Goal: Task Accomplishment & Management: Manage account settings

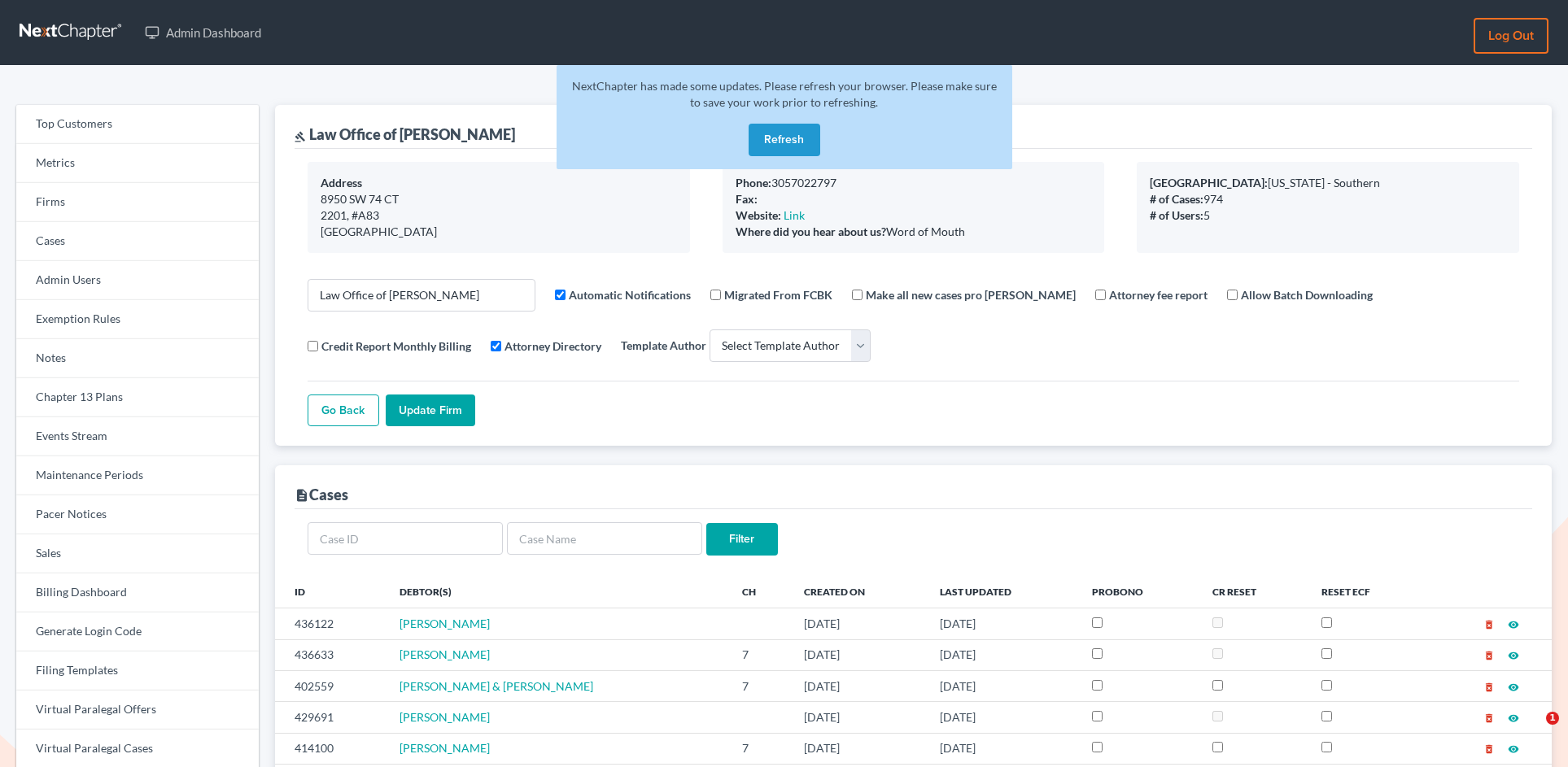
select select
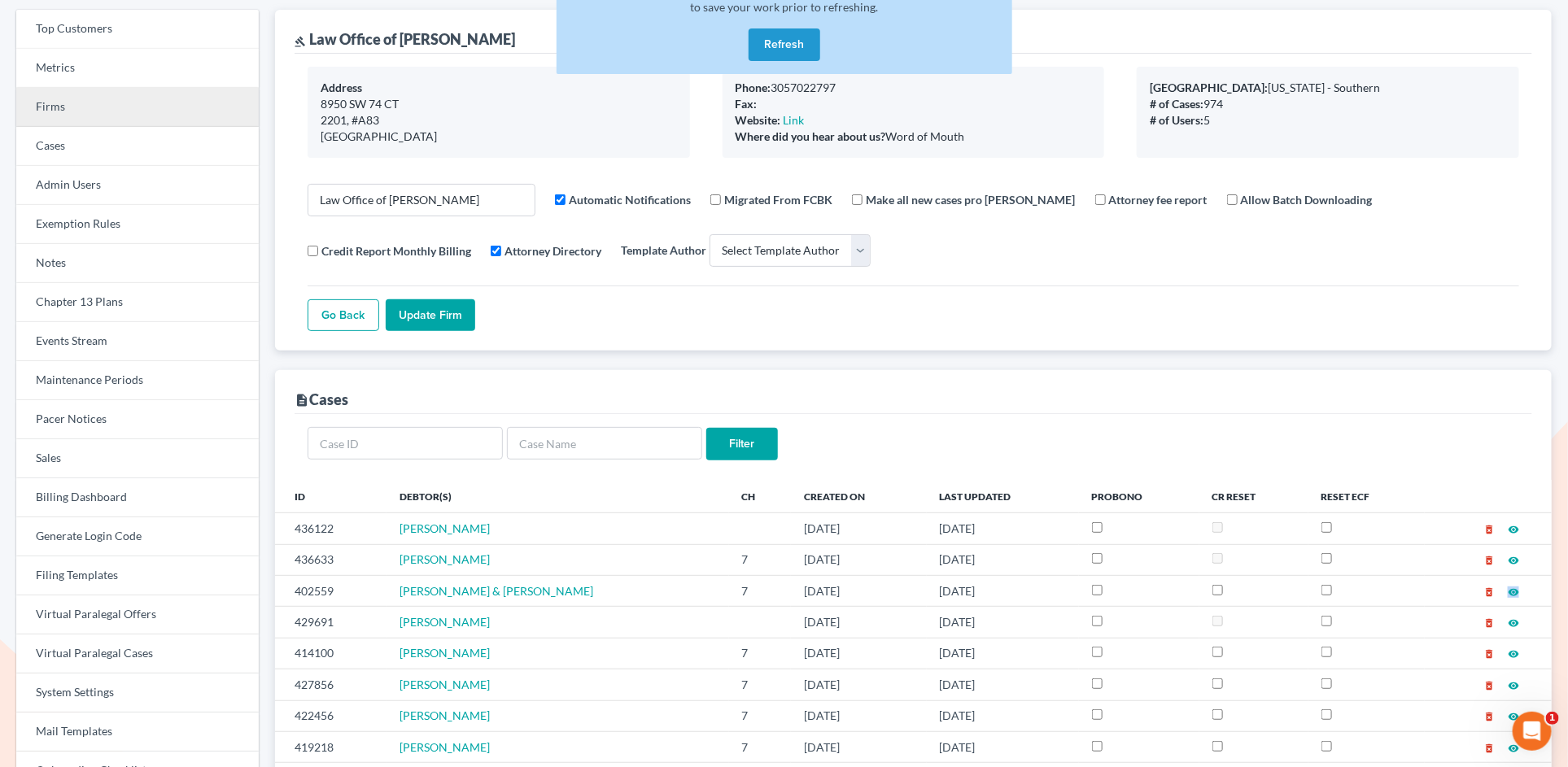
click at [52, 112] on link "Firms" at bounding box center [138, 107] width 243 height 39
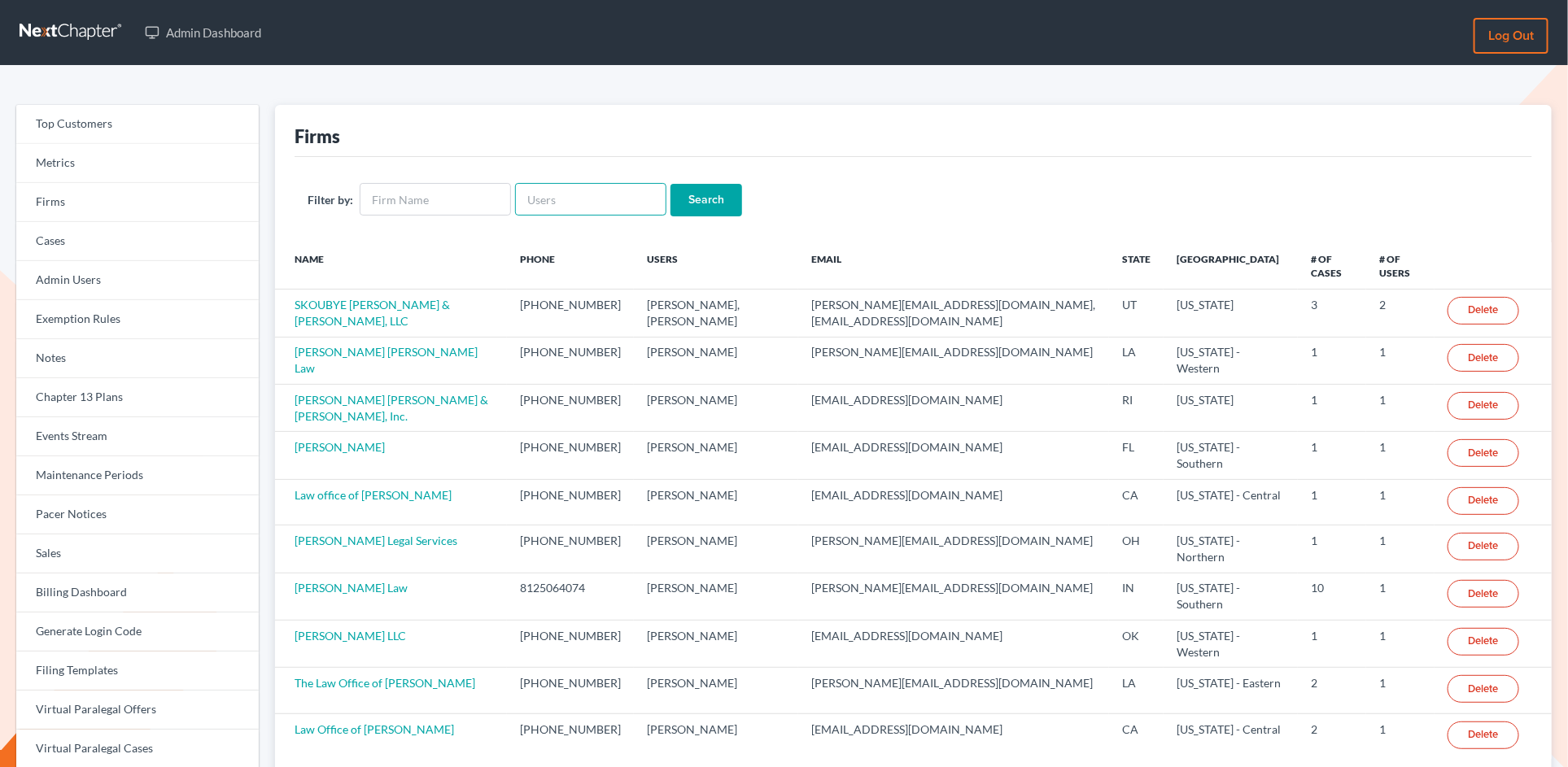
click at [616, 199] on input "text" at bounding box center [591, 199] width 152 height 32
paste input "terrence@tfanlaw.com"
type input "terrence@tfanlaw.com"
click at [670, 184] on input "Search" at bounding box center [705, 200] width 71 height 32
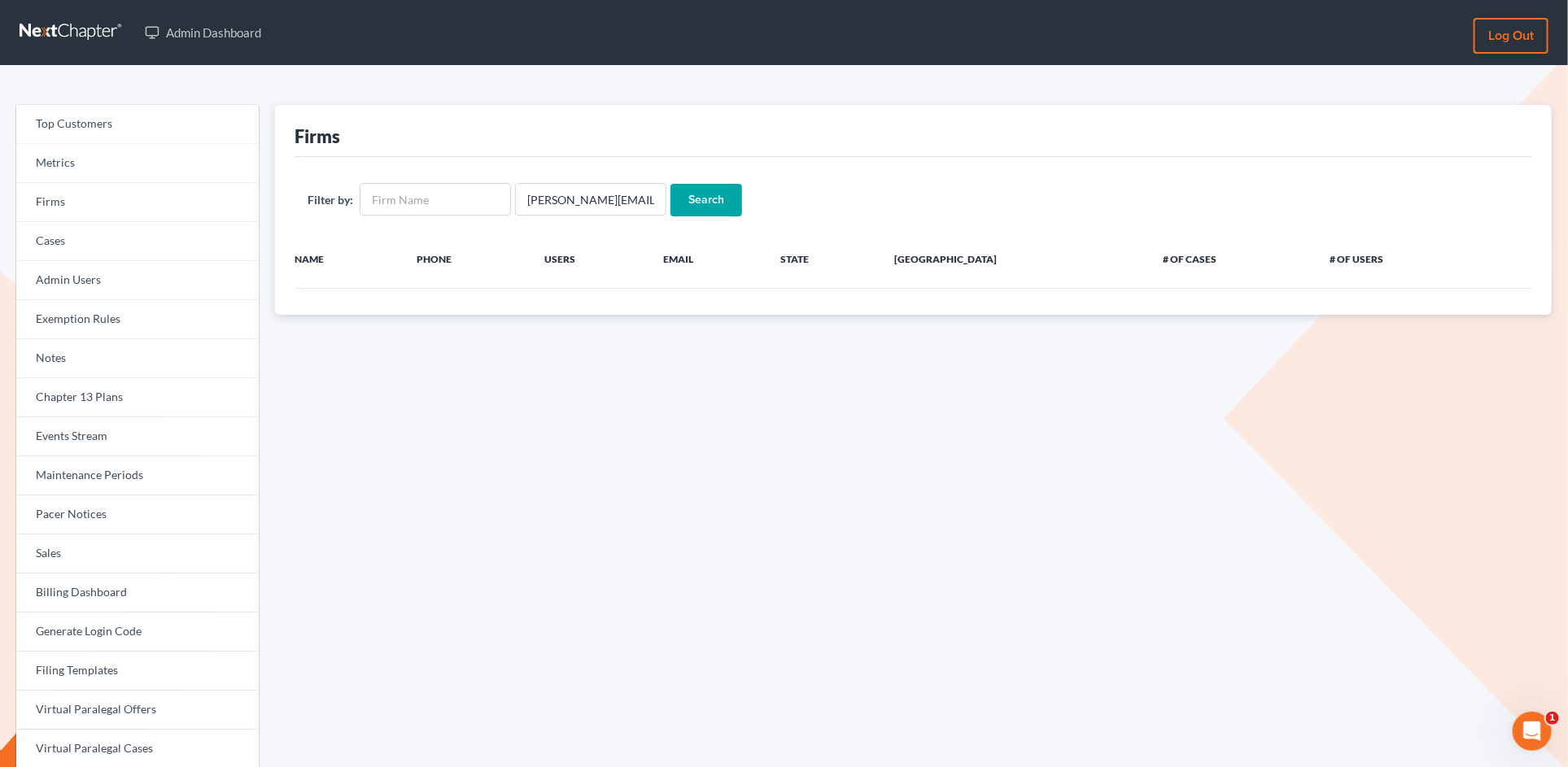
click at [679, 195] on input "Search" at bounding box center [705, 200] width 71 height 32
drag, startPoint x: 641, startPoint y: 200, endPoint x: 582, endPoint y: 199, distance: 59.0
click at [582, 199] on input "[PERSON_NAME][EMAIL_ADDRESS][DOMAIN_NAME]" at bounding box center [591, 199] width 152 height 32
type input "[PERSON_NAME]@"
click at [670, 184] on input "Search" at bounding box center [705, 200] width 71 height 32
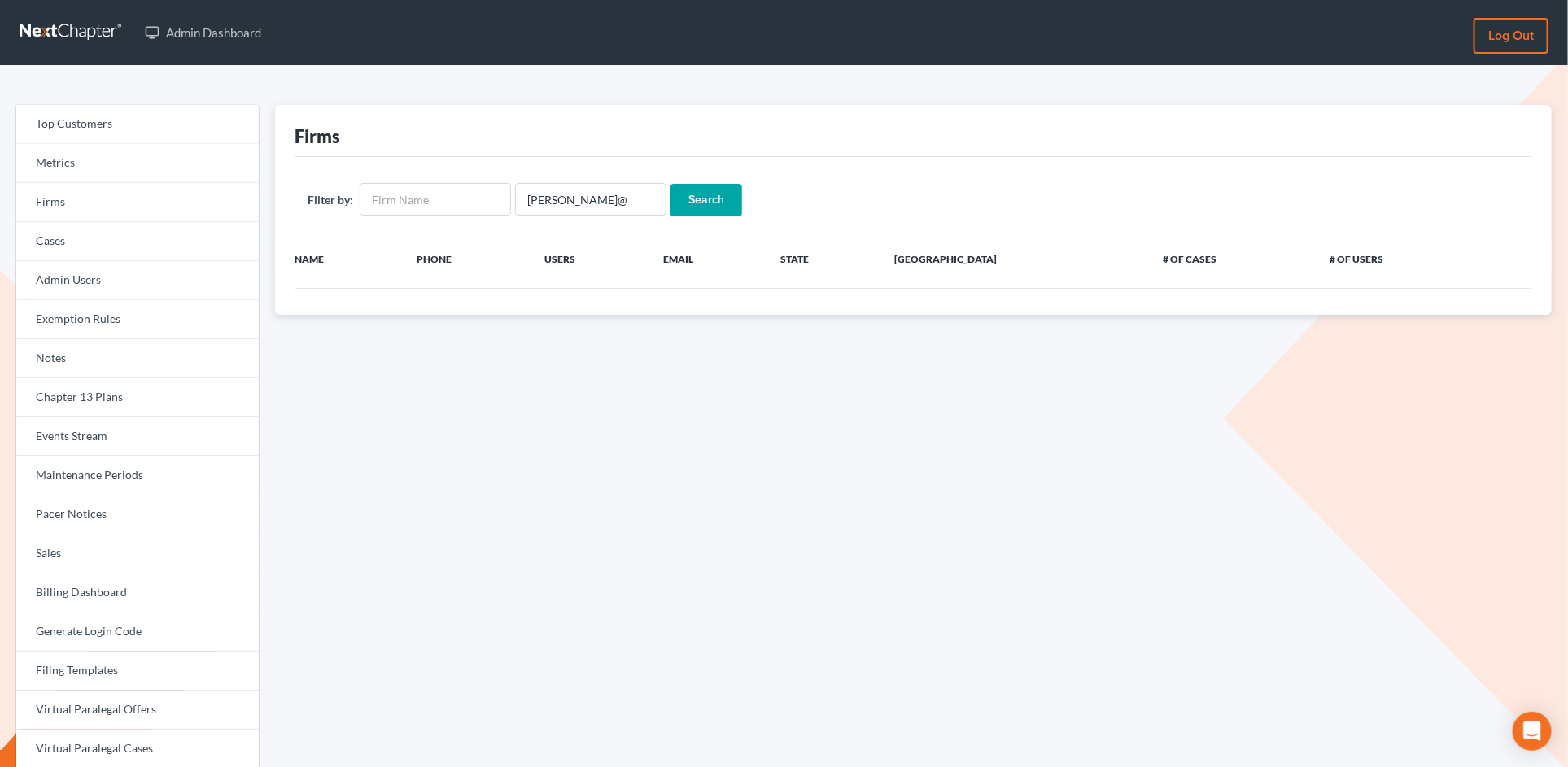
click at [704, 199] on input "Search" at bounding box center [705, 200] width 71 height 32
click at [591, 199] on input "terrence@" at bounding box center [591, 199] width 152 height 32
click at [397, 196] on input "text" at bounding box center [436, 199] width 152 height 32
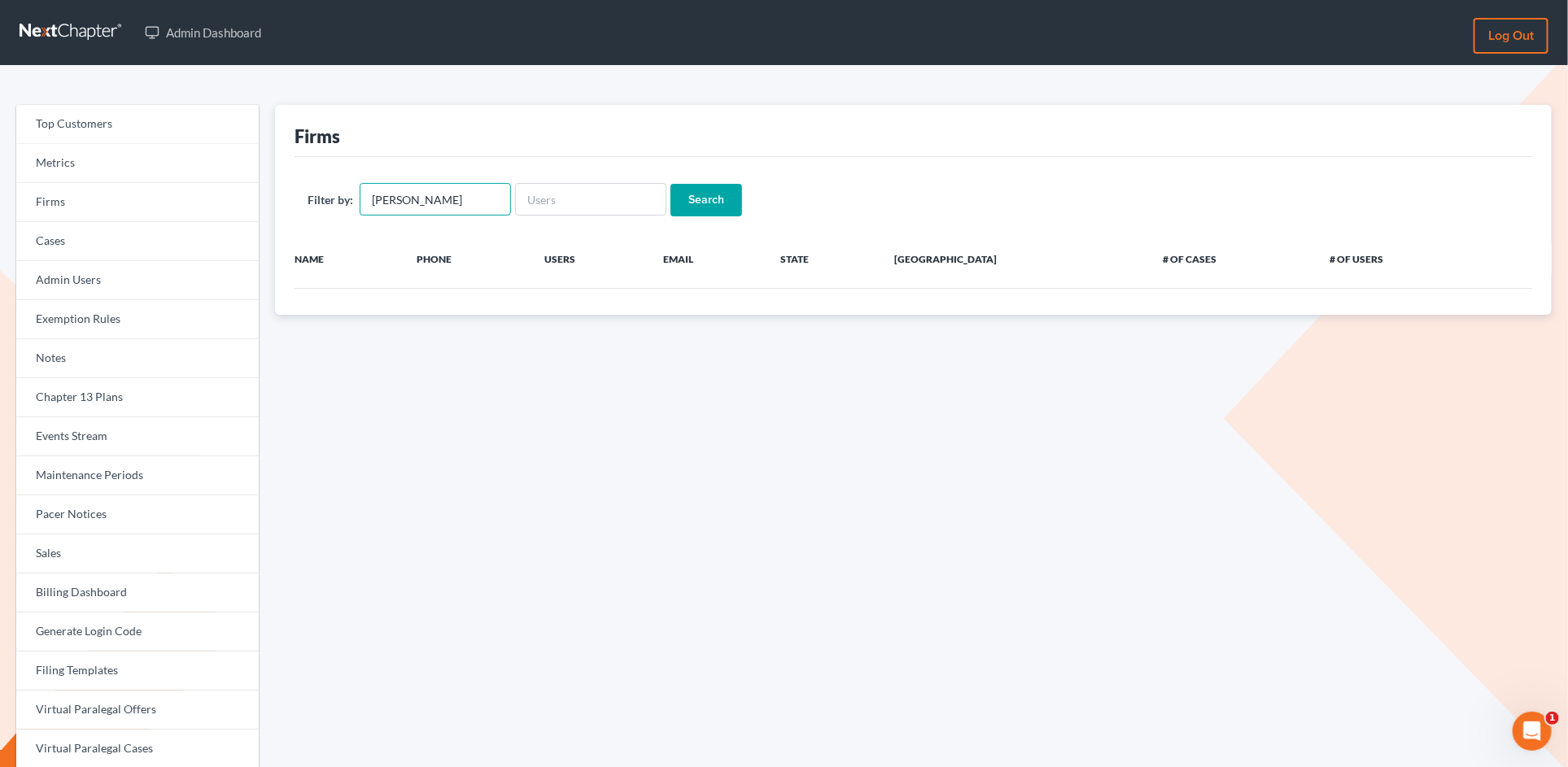
type input "terrence fantauzzi"
click at [670, 184] on input "Search" at bounding box center [705, 200] width 71 height 32
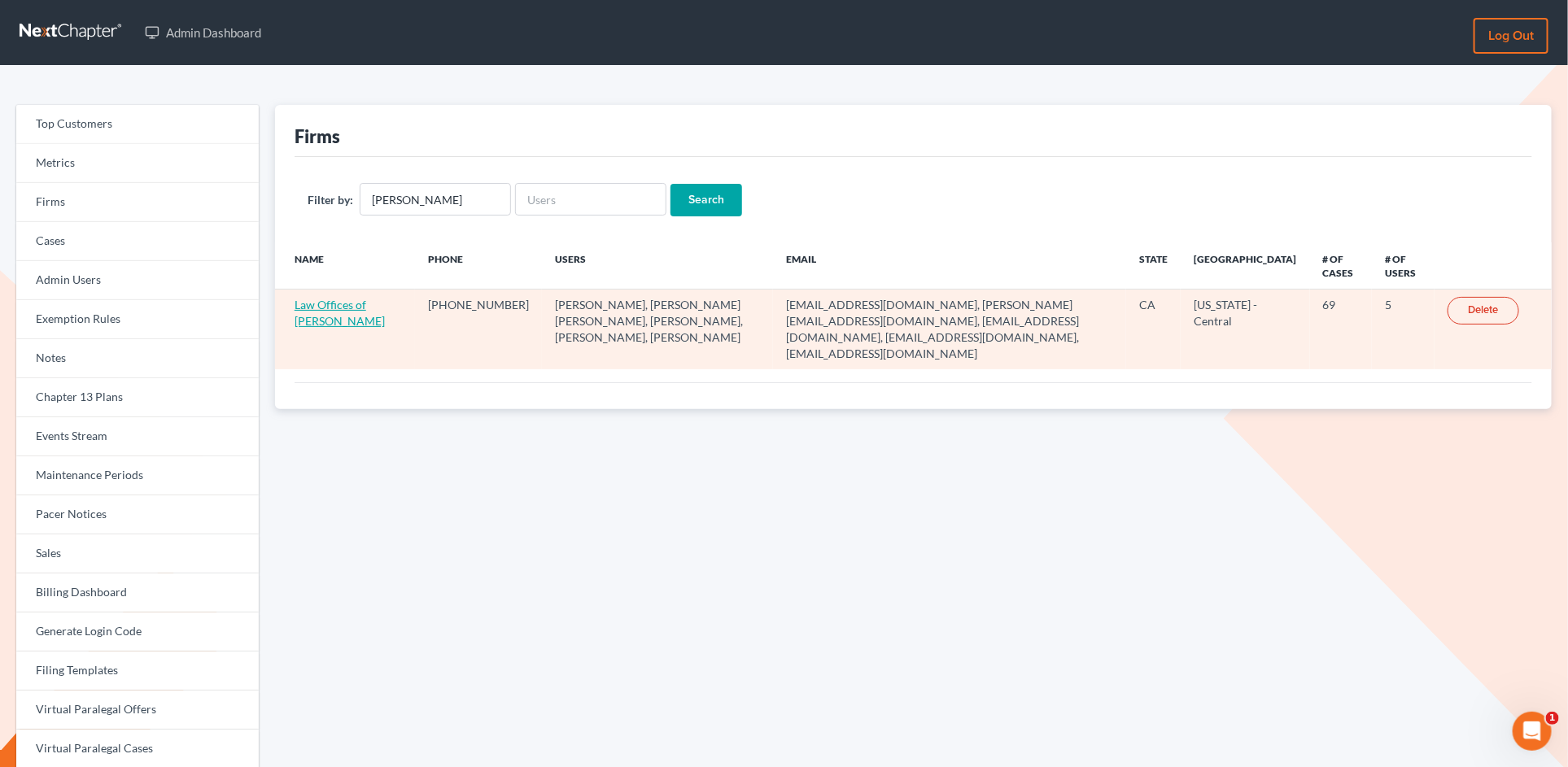
click at [333, 309] on link "Law Offices of [PERSON_NAME]" at bounding box center [340, 313] width 91 height 31
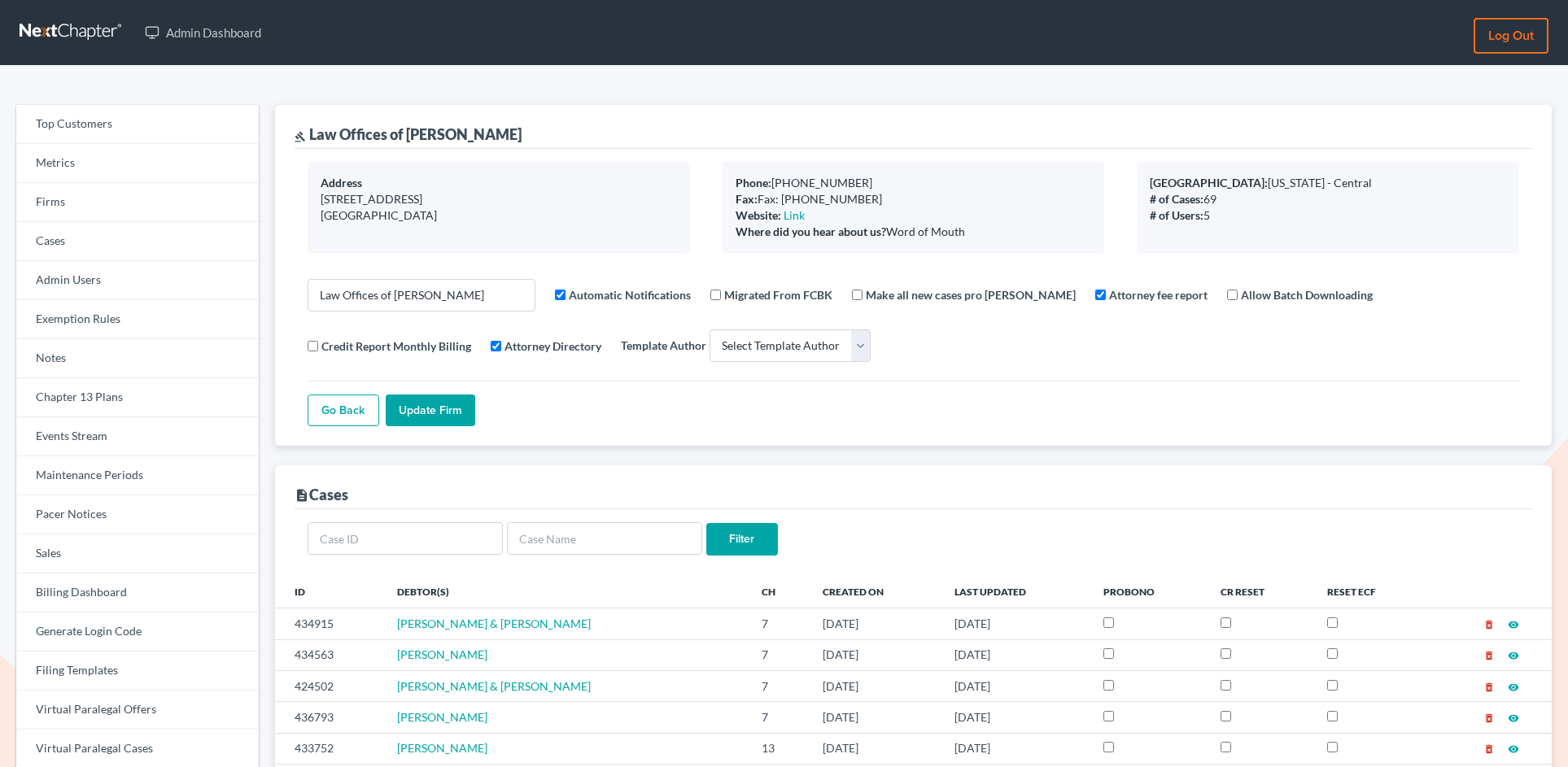
select select
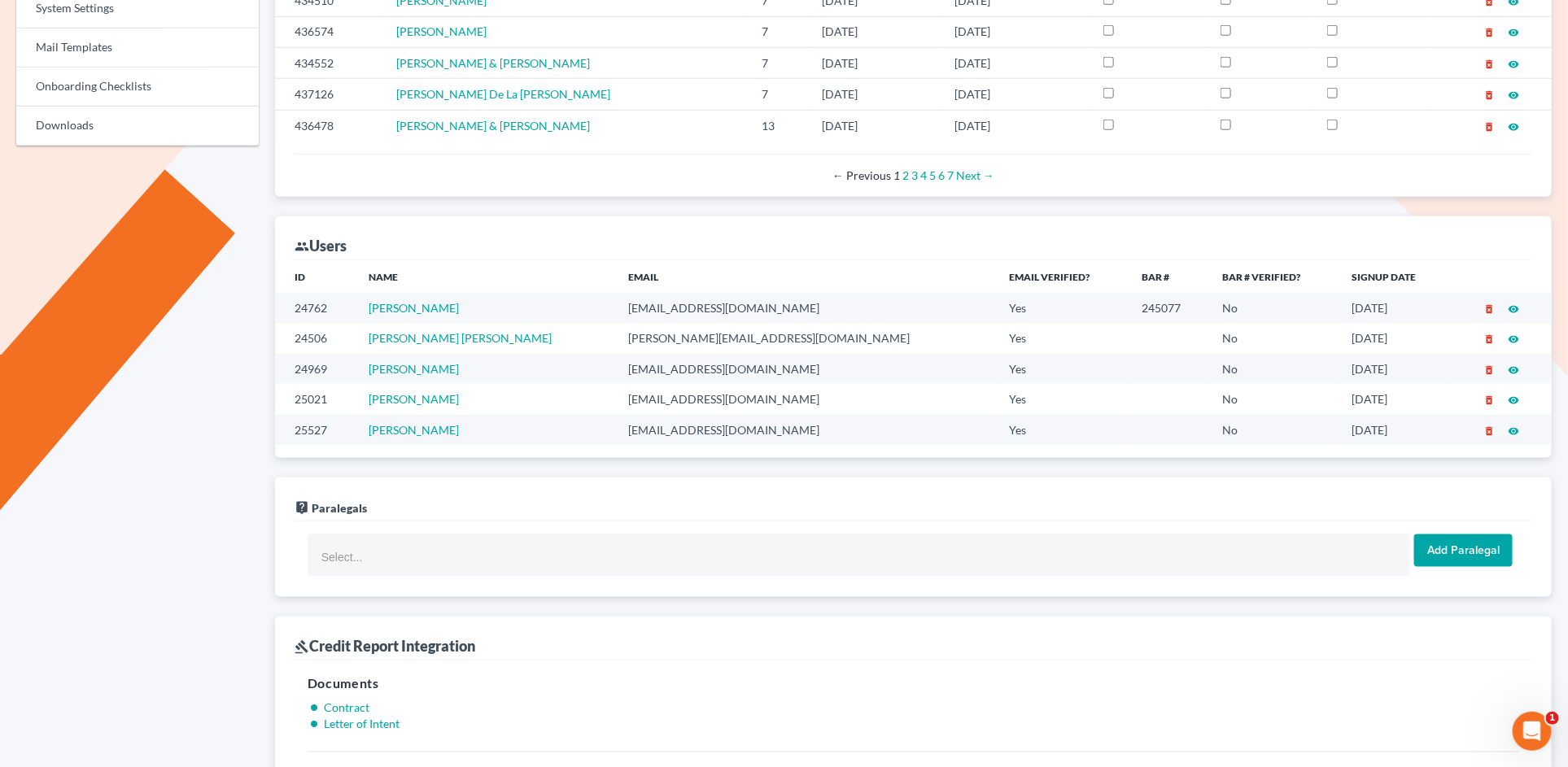
scroll to position [773, 0]
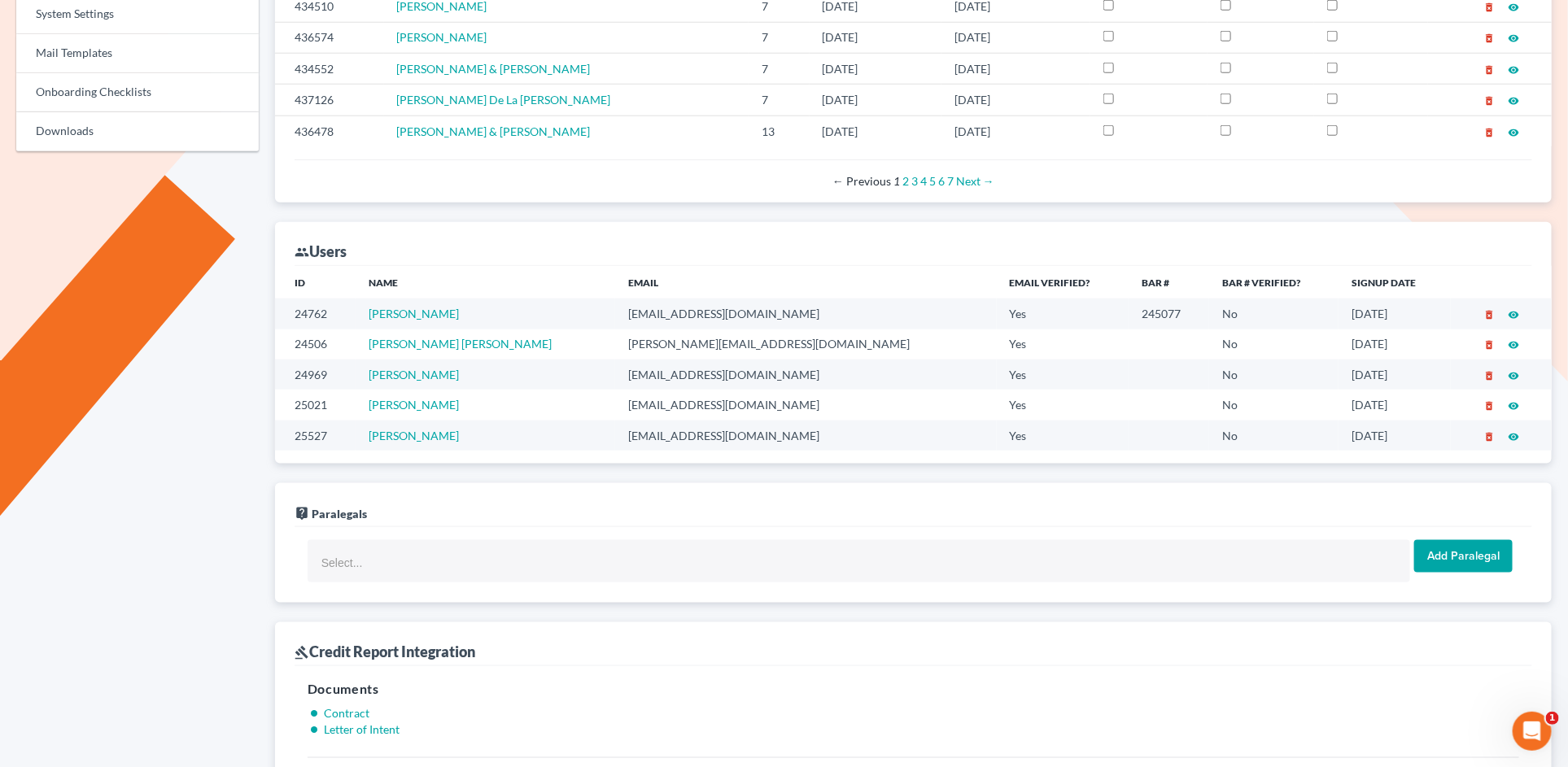
click at [718, 319] on td "terrencefantauzzi@hotmail.com" at bounding box center [806, 314] width 381 height 31
copy td "terrencefantauzzi@hotmail.com"
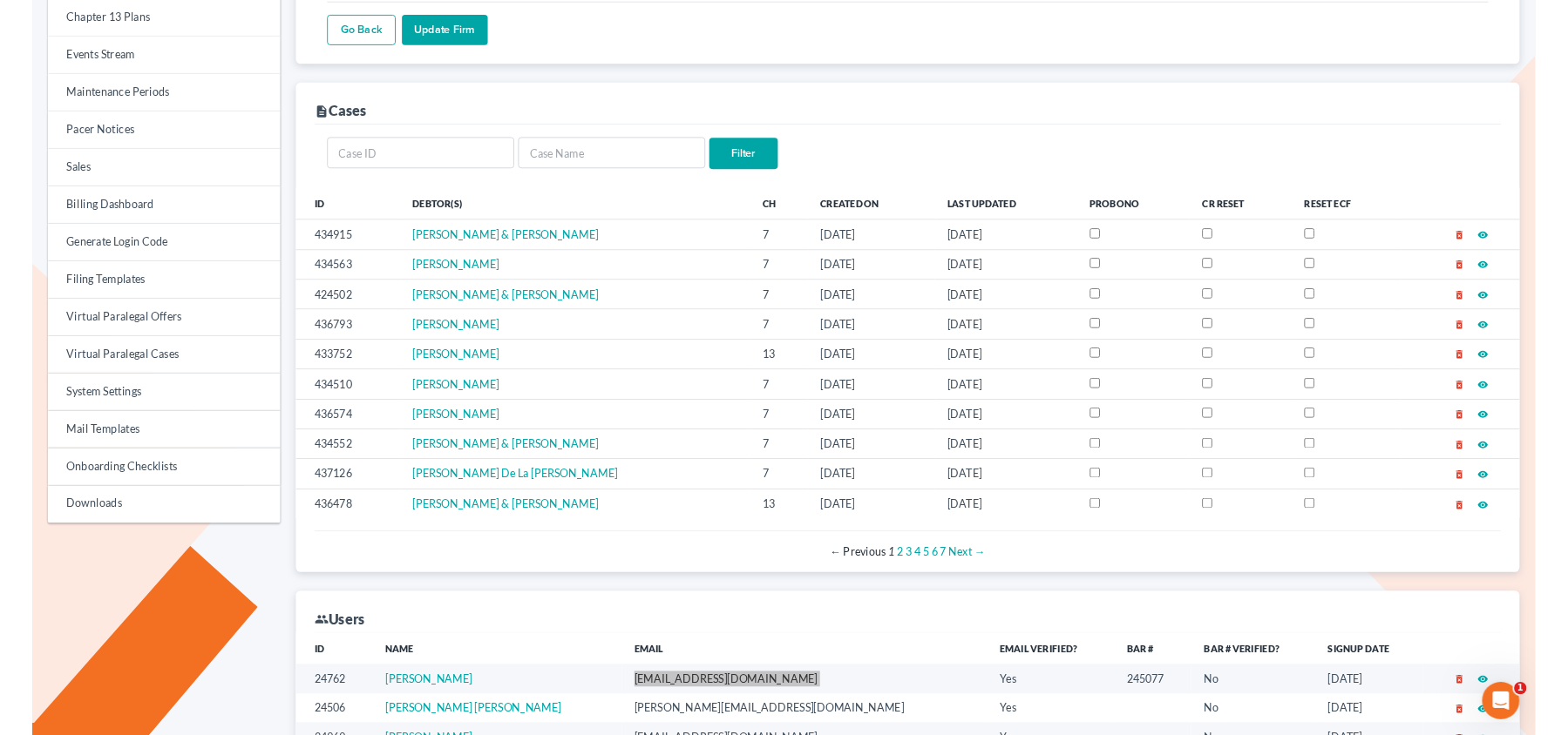
scroll to position [0, 0]
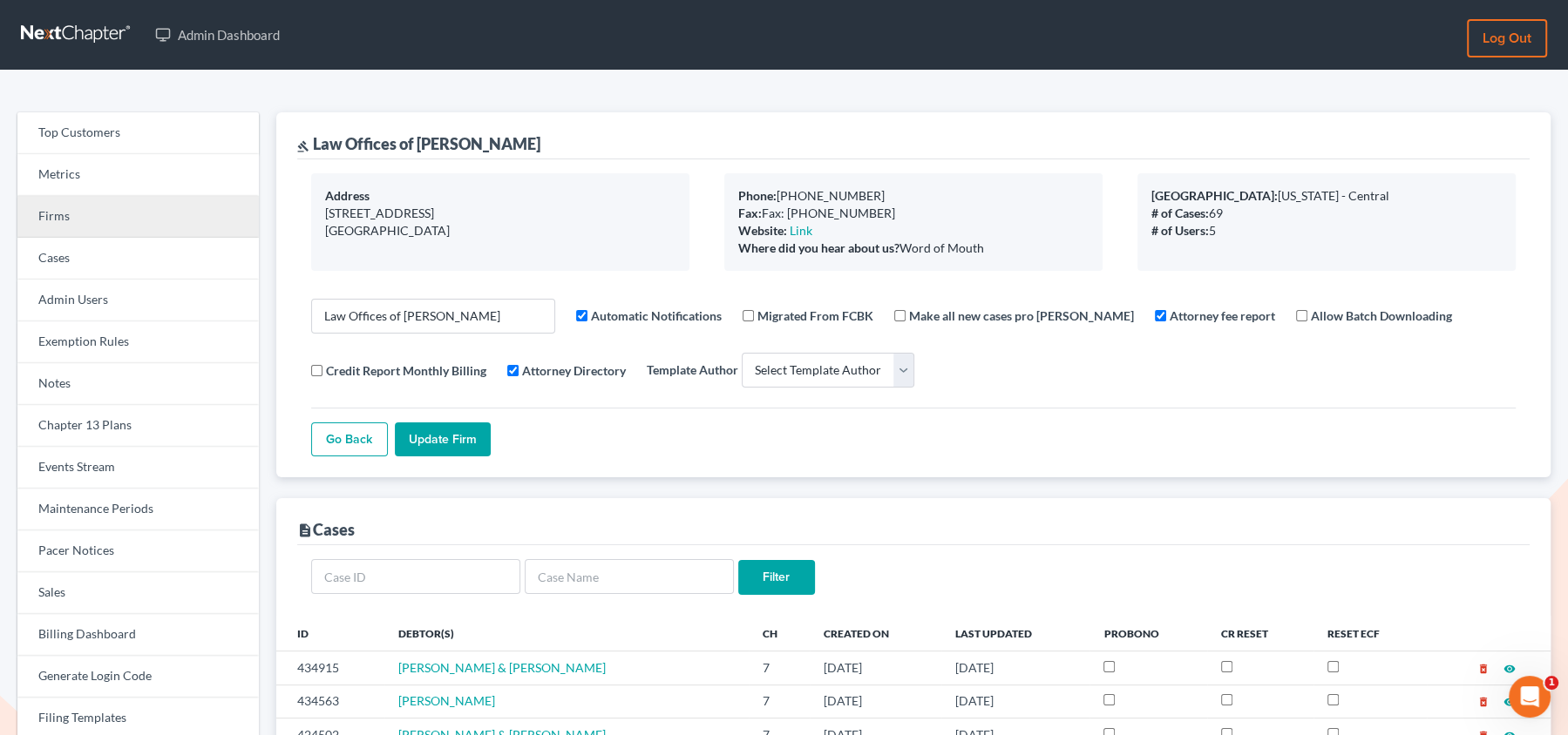
click at [122, 221] on link "Firms" at bounding box center [139, 217] width 242 height 42
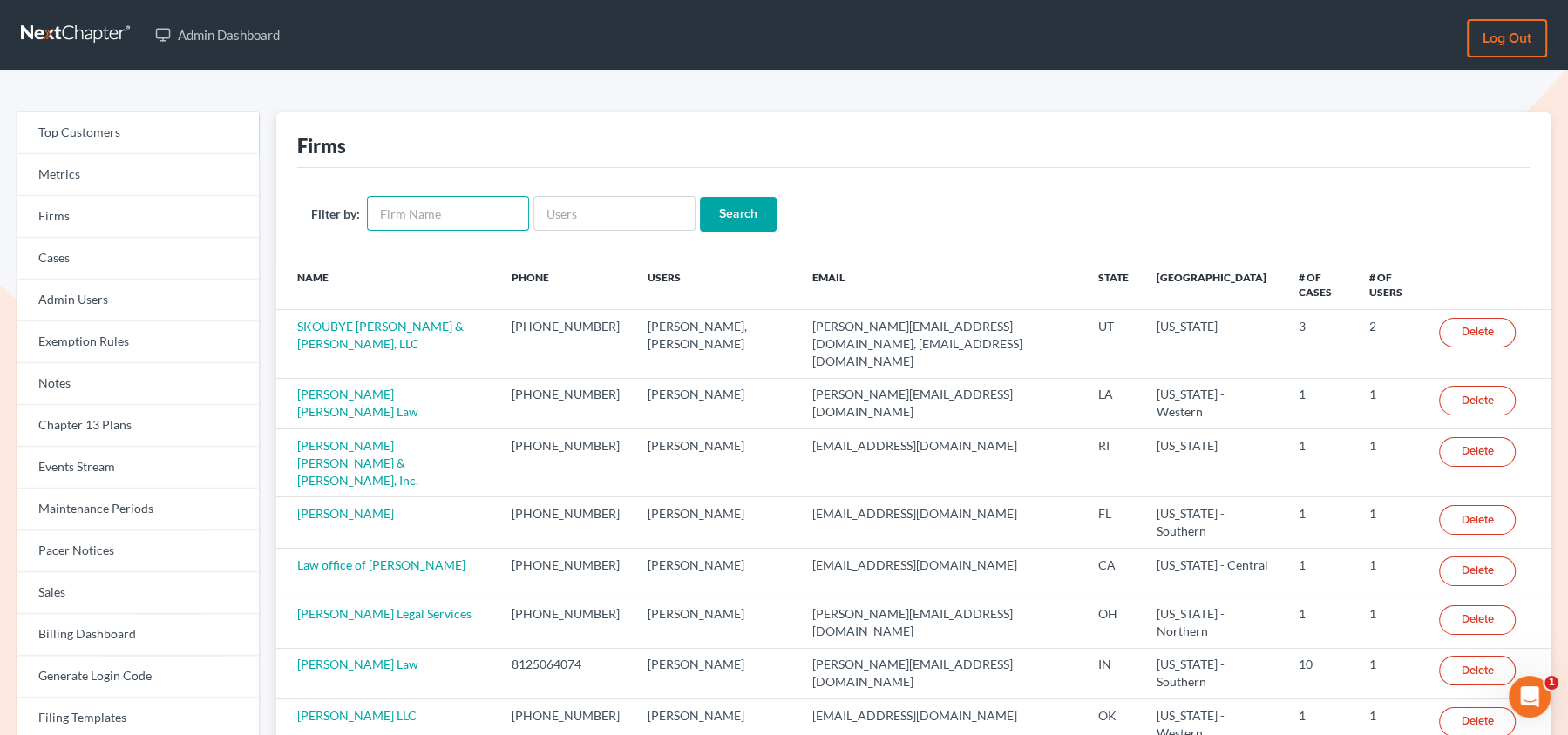
click at [413, 204] on input "text" at bounding box center [448, 213] width 163 height 35
type input "golden"
click at [714, 215] on input "Search" at bounding box center [737, 214] width 76 height 35
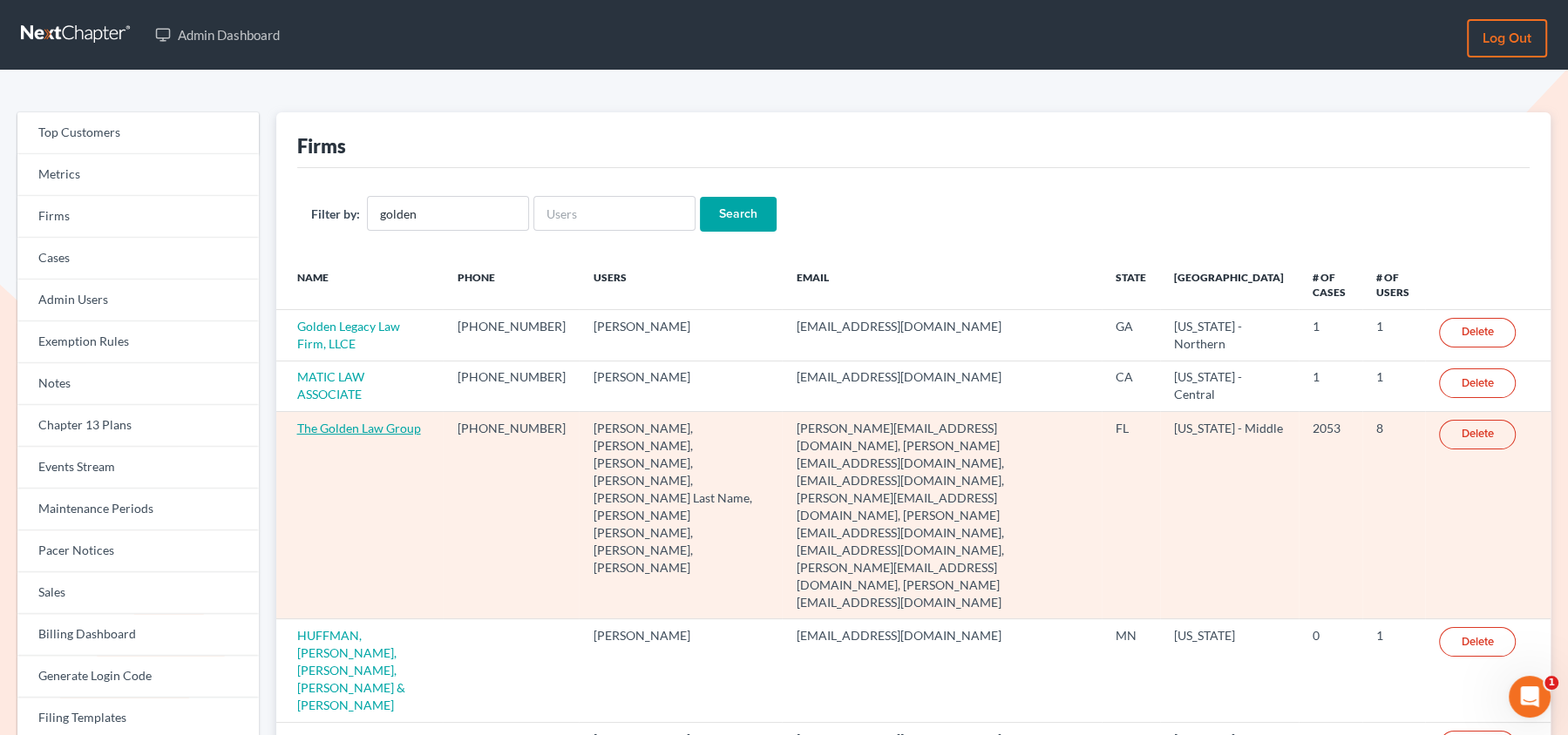
click at [337, 424] on link "The Golden Law Group" at bounding box center [359, 428] width 124 height 15
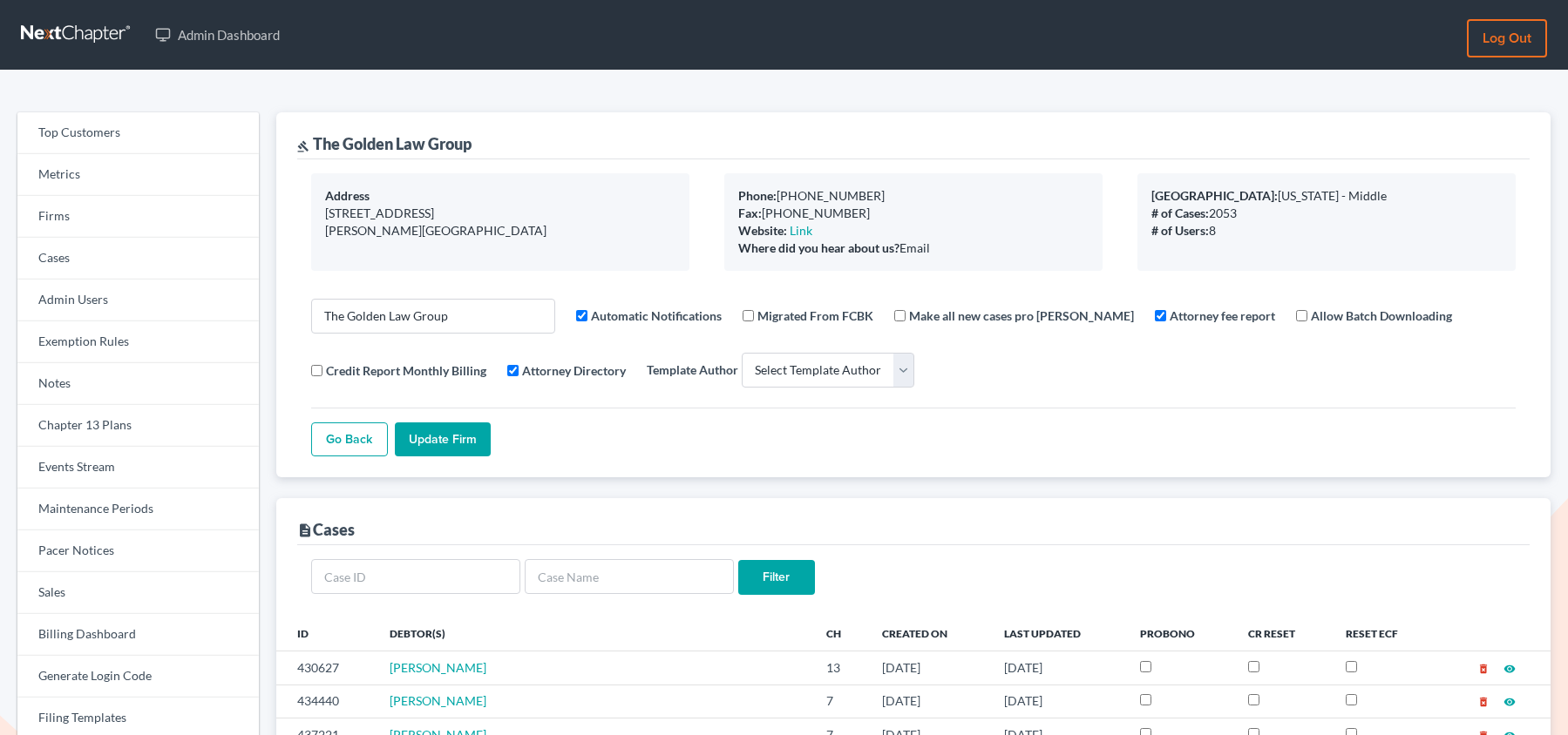
select select
click at [139, 218] on link "Firms" at bounding box center [139, 217] width 242 height 42
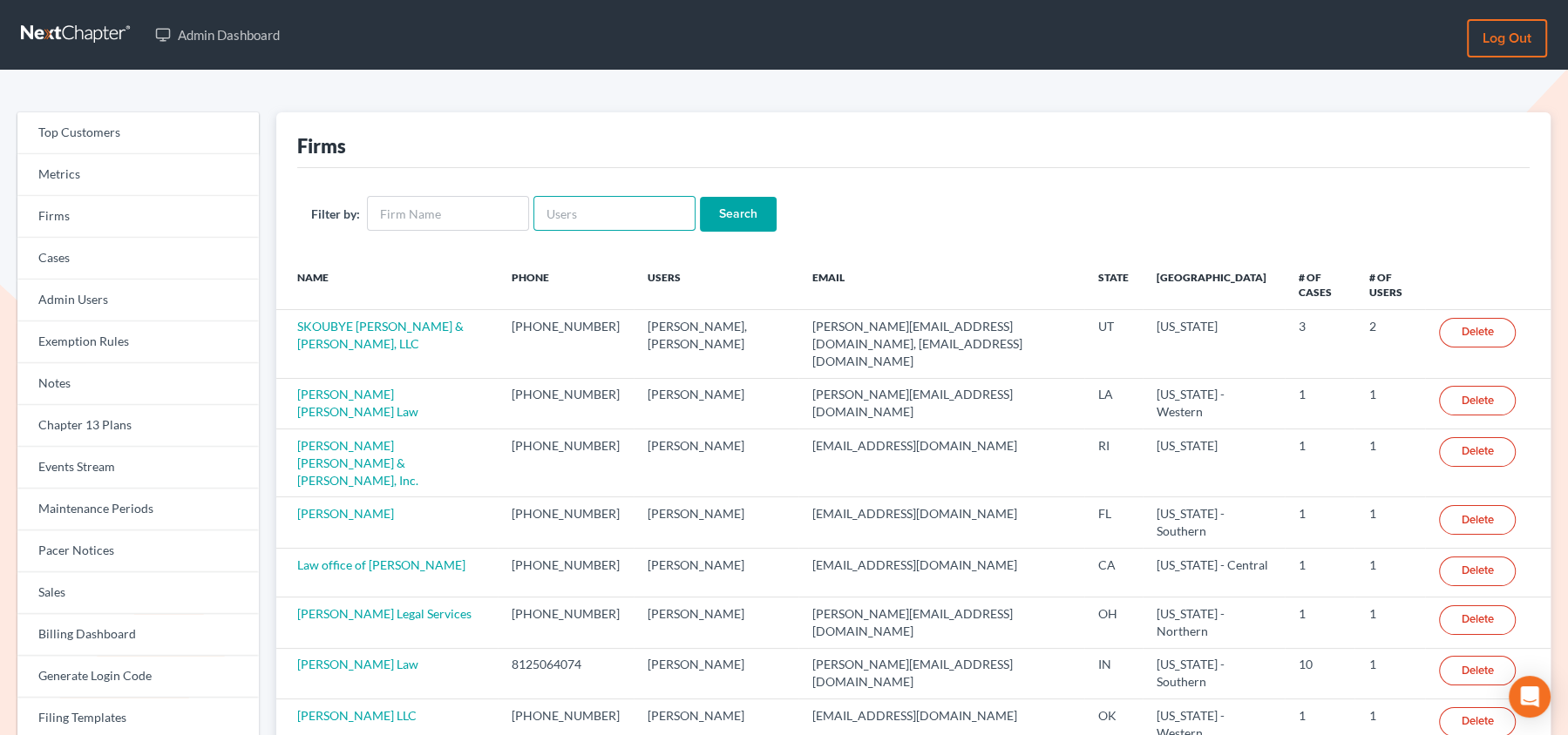
click at [603, 222] on input "text" at bounding box center [615, 213] width 163 height 35
paste input "[EMAIL_ADDRESS][DOMAIN_NAME]"
type input "[EMAIL_ADDRESS][DOMAIN_NAME]"
click at [700, 197] on input "Search" at bounding box center [737, 214] width 76 height 35
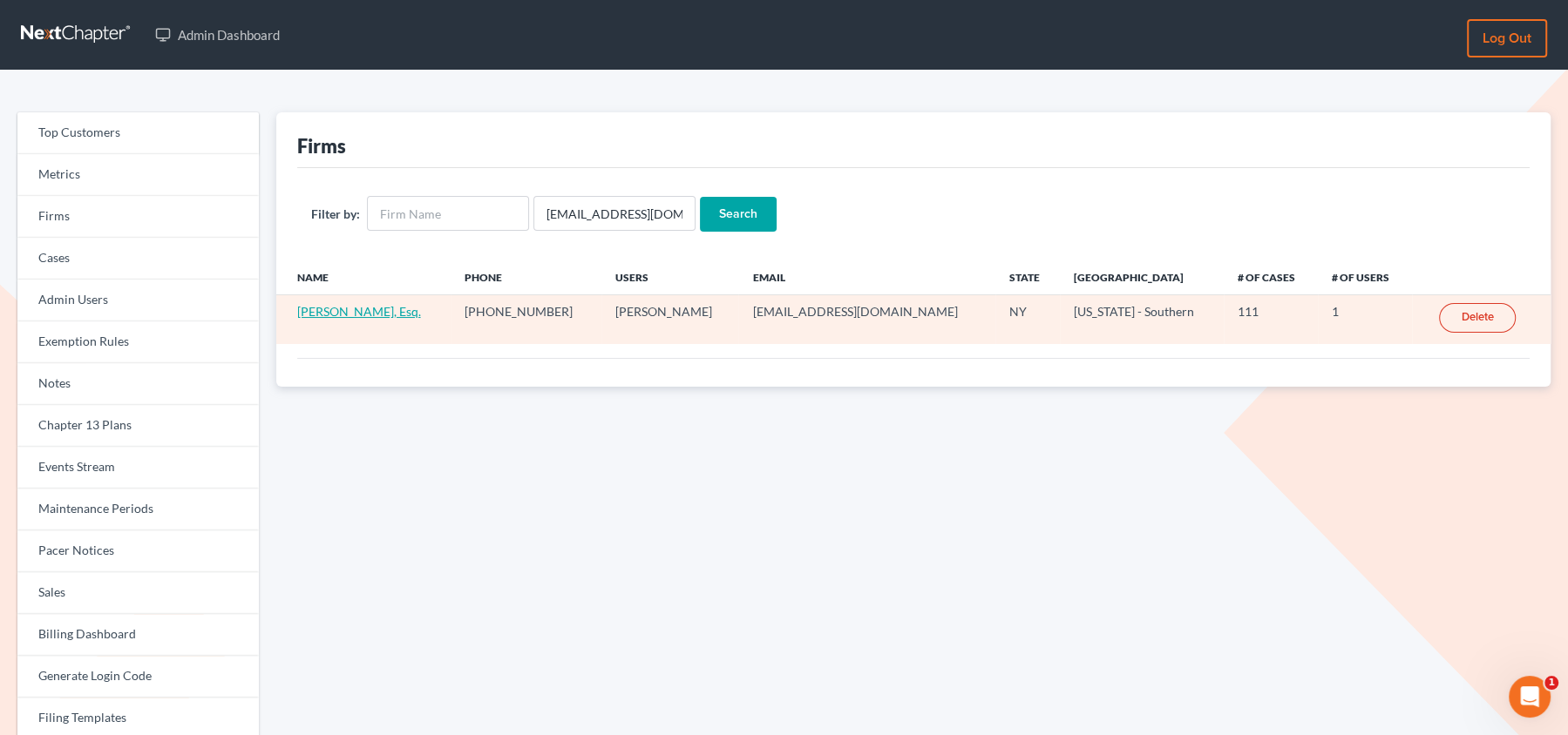
click at [381, 309] on link "Natasha Meruelo, Esq." at bounding box center [359, 311] width 124 height 15
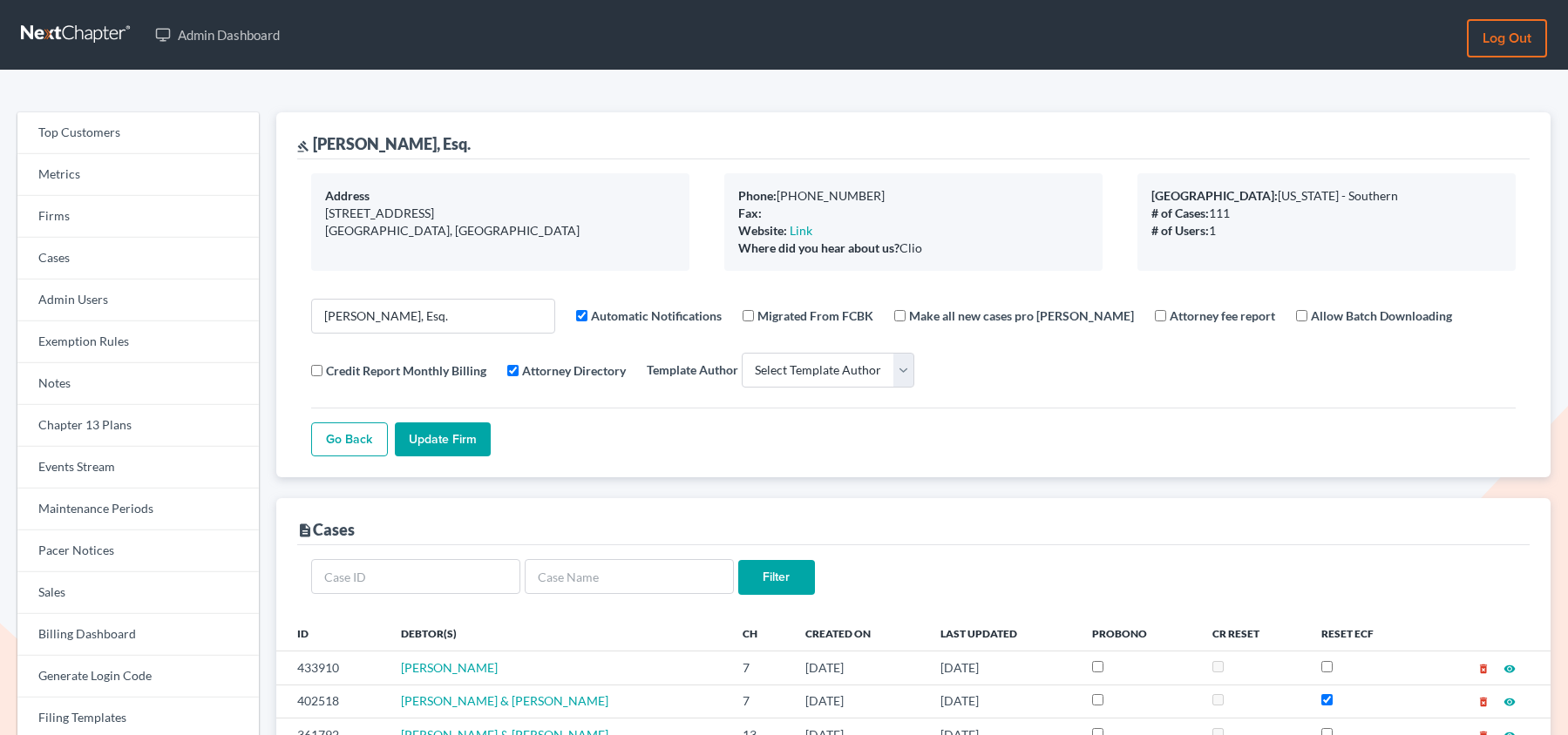
select select
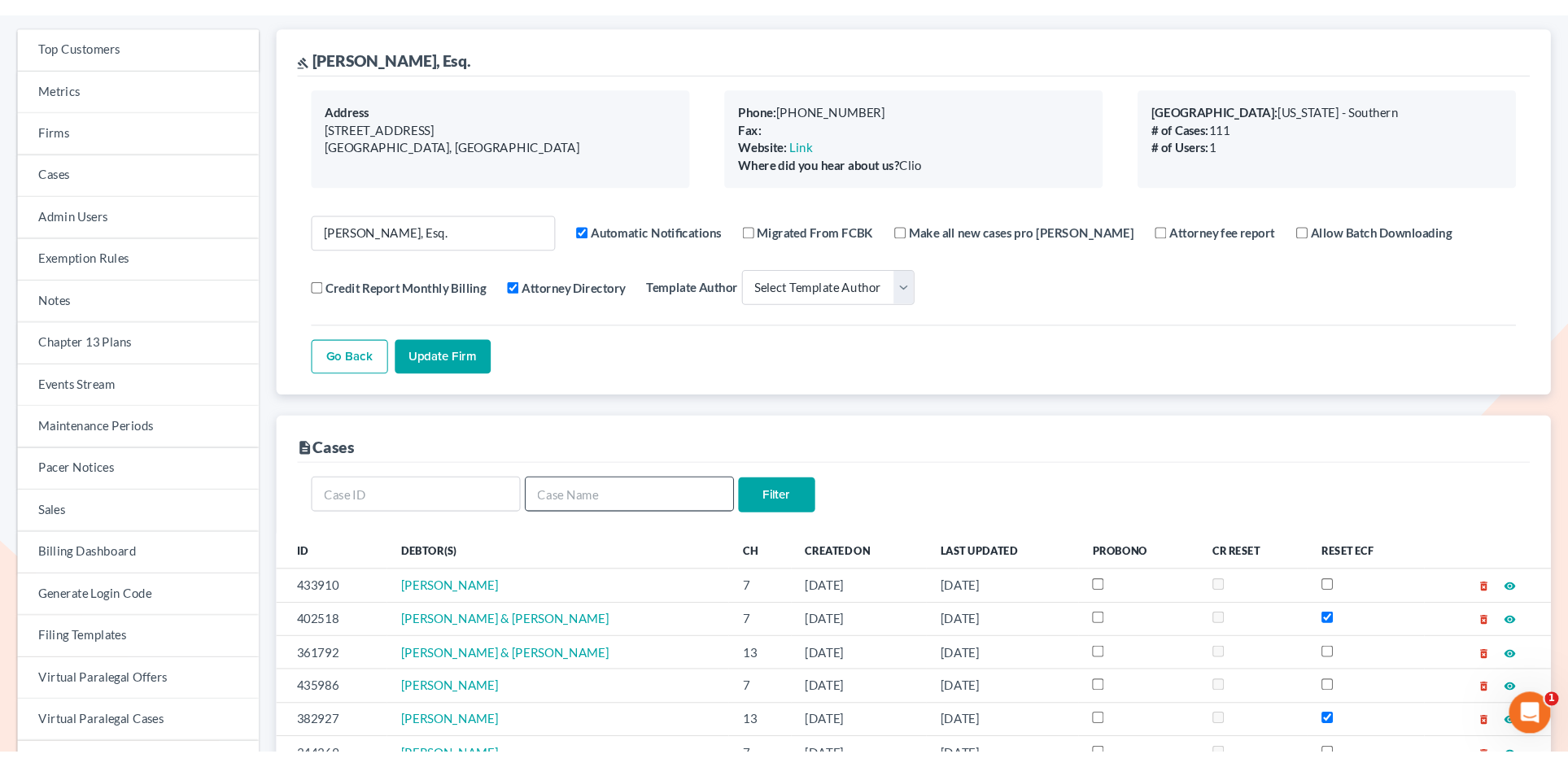
scroll to position [95, 0]
